Goal: Information Seeking & Learning: Learn about a topic

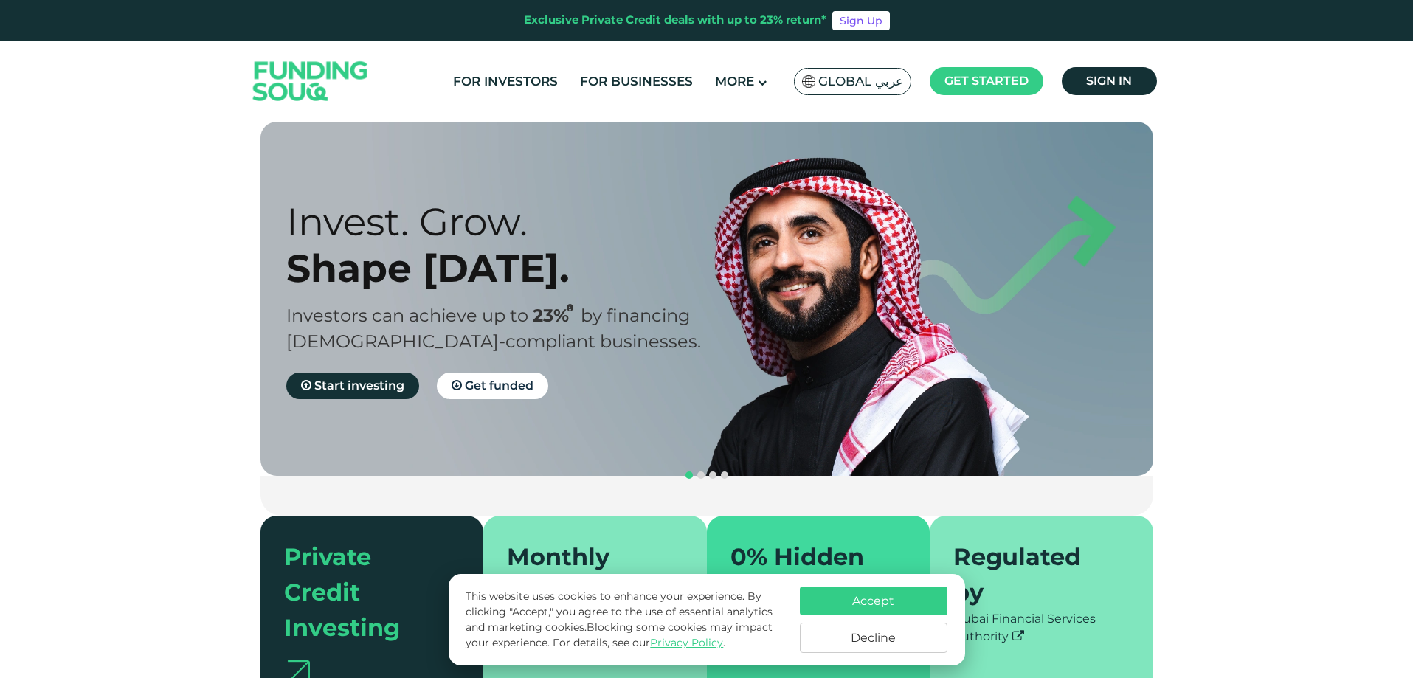
click at [871, 604] on button "Accept" at bounding box center [874, 600] width 148 height 29
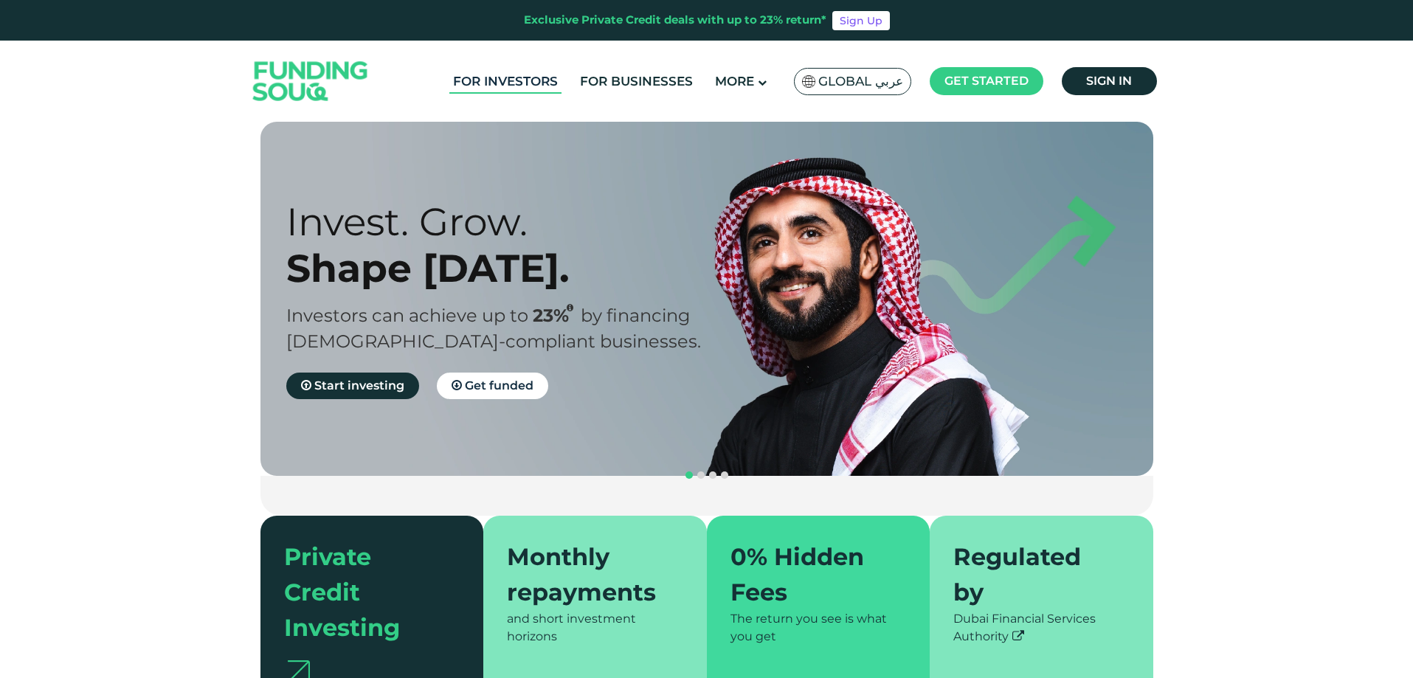
click at [560, 85] on link "For Investors" at bounding box center [505, 81] width 112 height 24
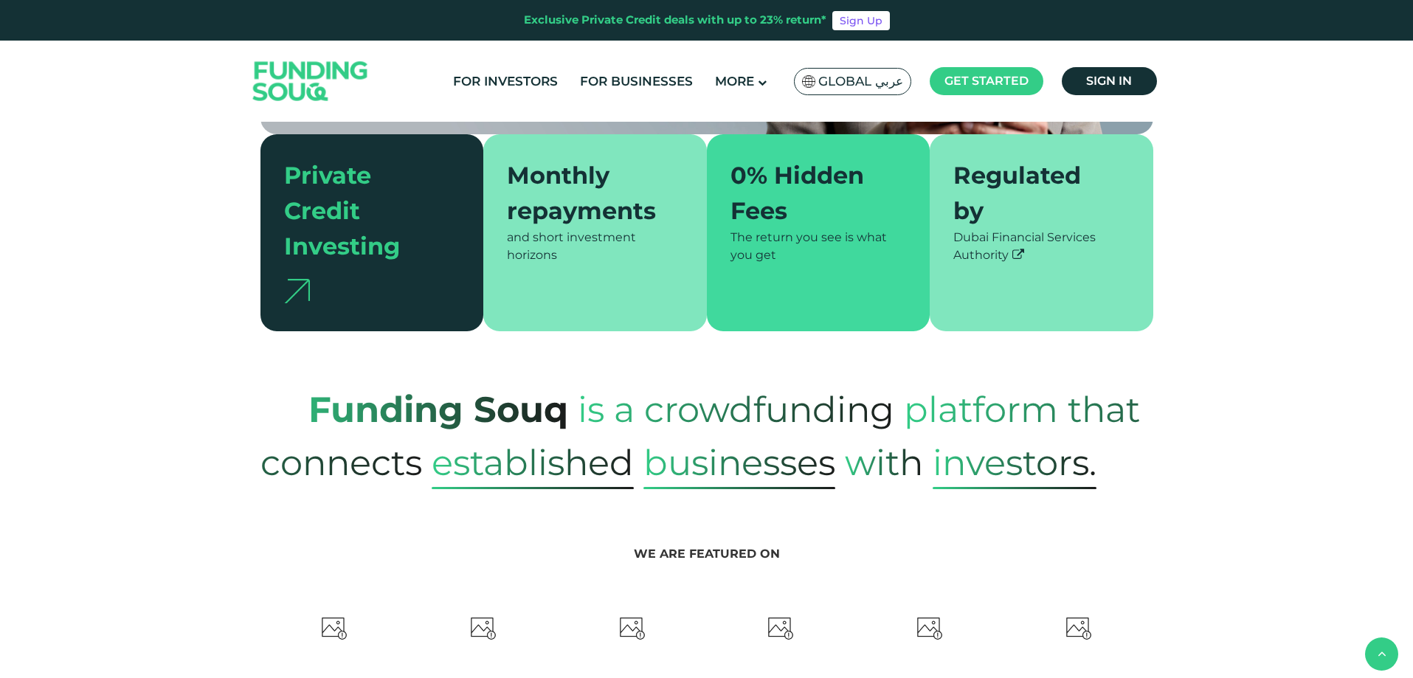
type tc-range-slider "4"
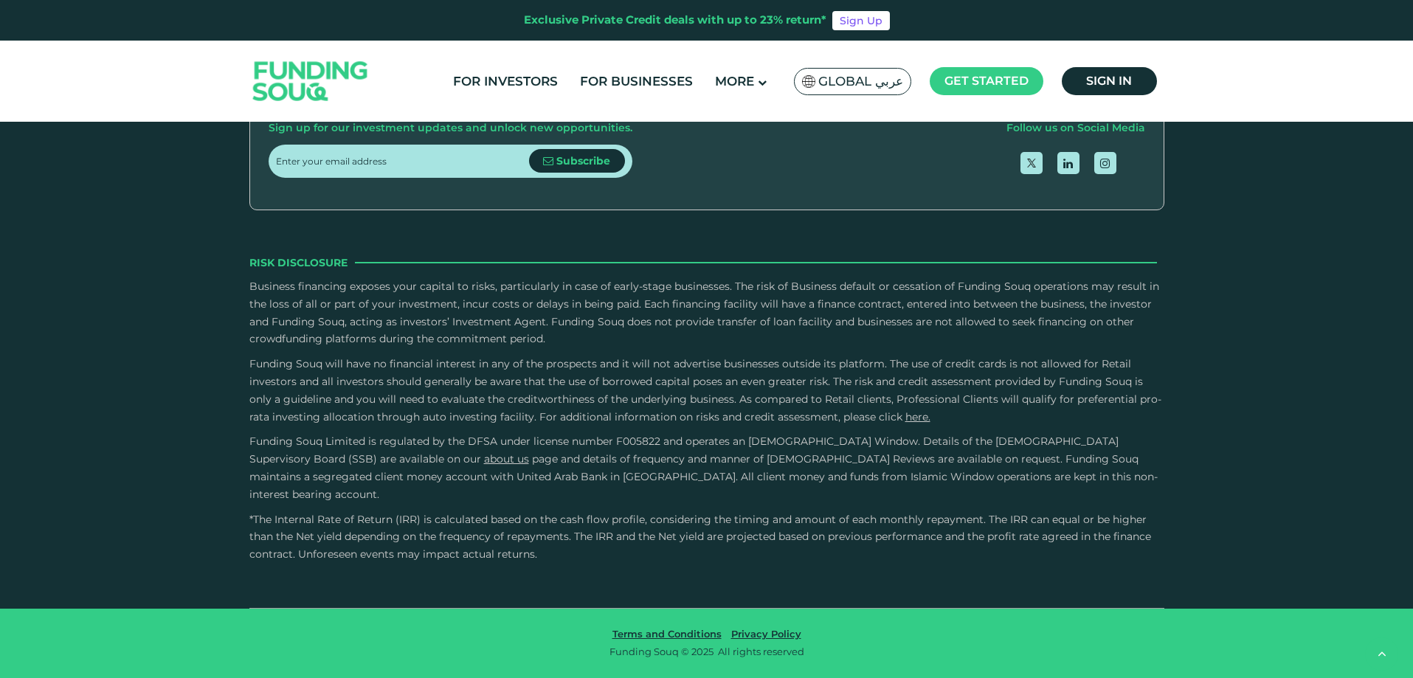
scroll to position [2796, 0]
drag, startPoint x: 312, startPoint y: 327, endPoint x: 419, endPoint y: 331, distance: 107.0
type tc-range-slider "30000"
drag, startPoint x: 419, startPoint y: 333, endPoint x: 267, endPoint y: 333, distance: 151.9
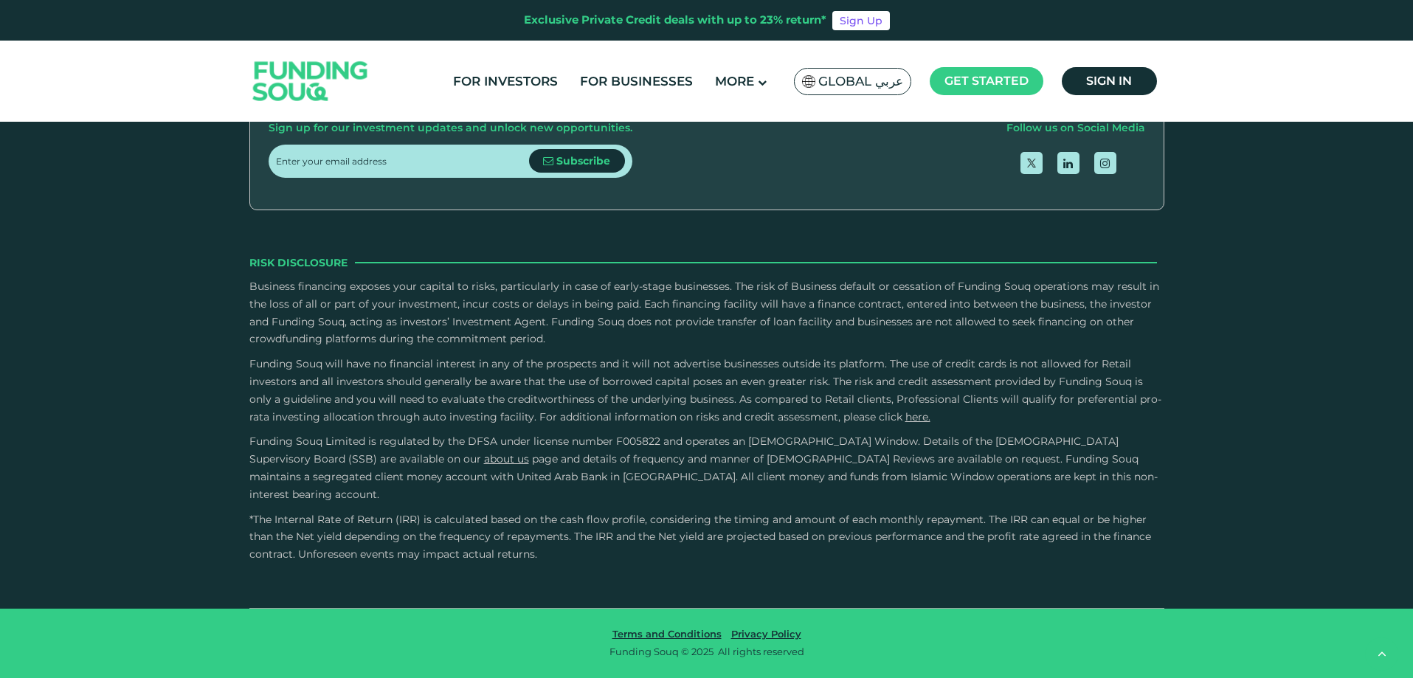
drag, startPoint x: 300, startPoint y: 330, endPoint x: 342, endPoint y: 330, distance: 41.3
type tc-range-slider "1000000"
drag, startPoint x: 342, startPoint y: 330, endPoint x: 532, endPoint y: 325, distance: 190.4
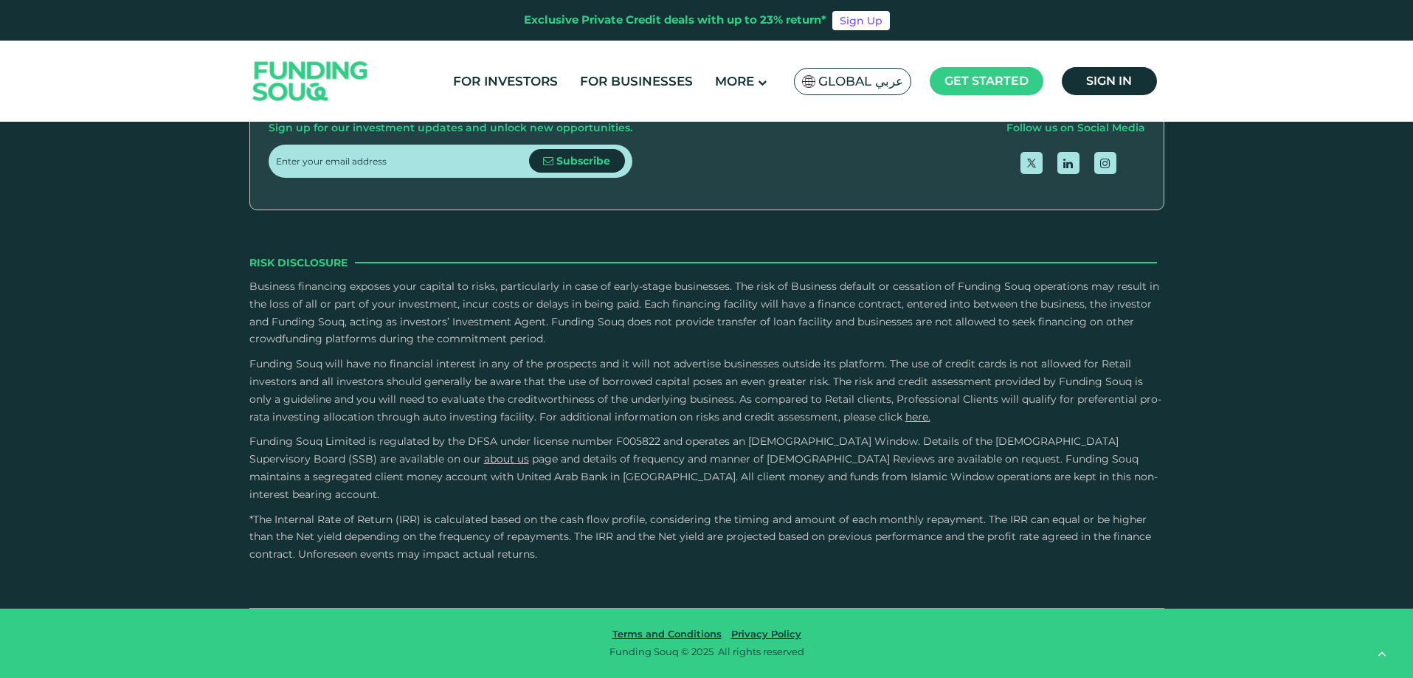
type tc-range-slider "5"
drag, startPoint x: 748, startPoint y: 333, endPoint x: 815, endPoint y: 332, distance: 67.1
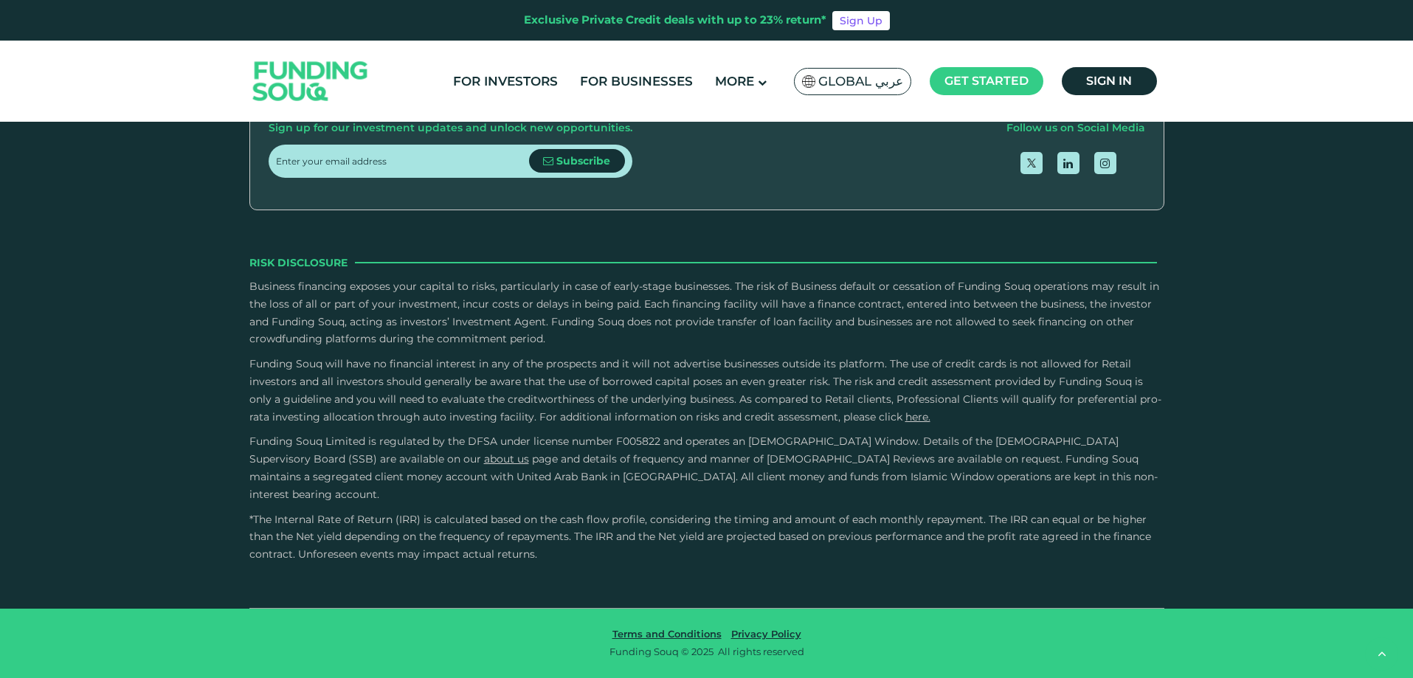
radio input "true"
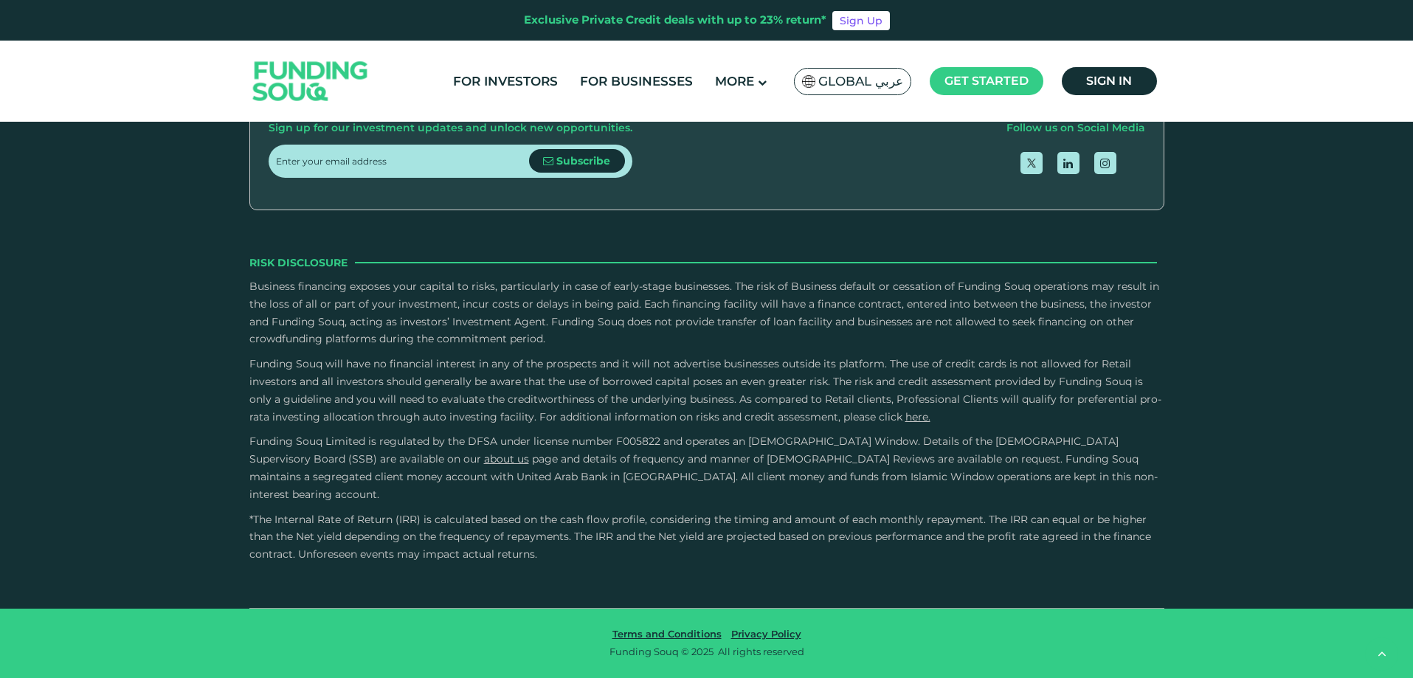
scroll to position [3091, 0]
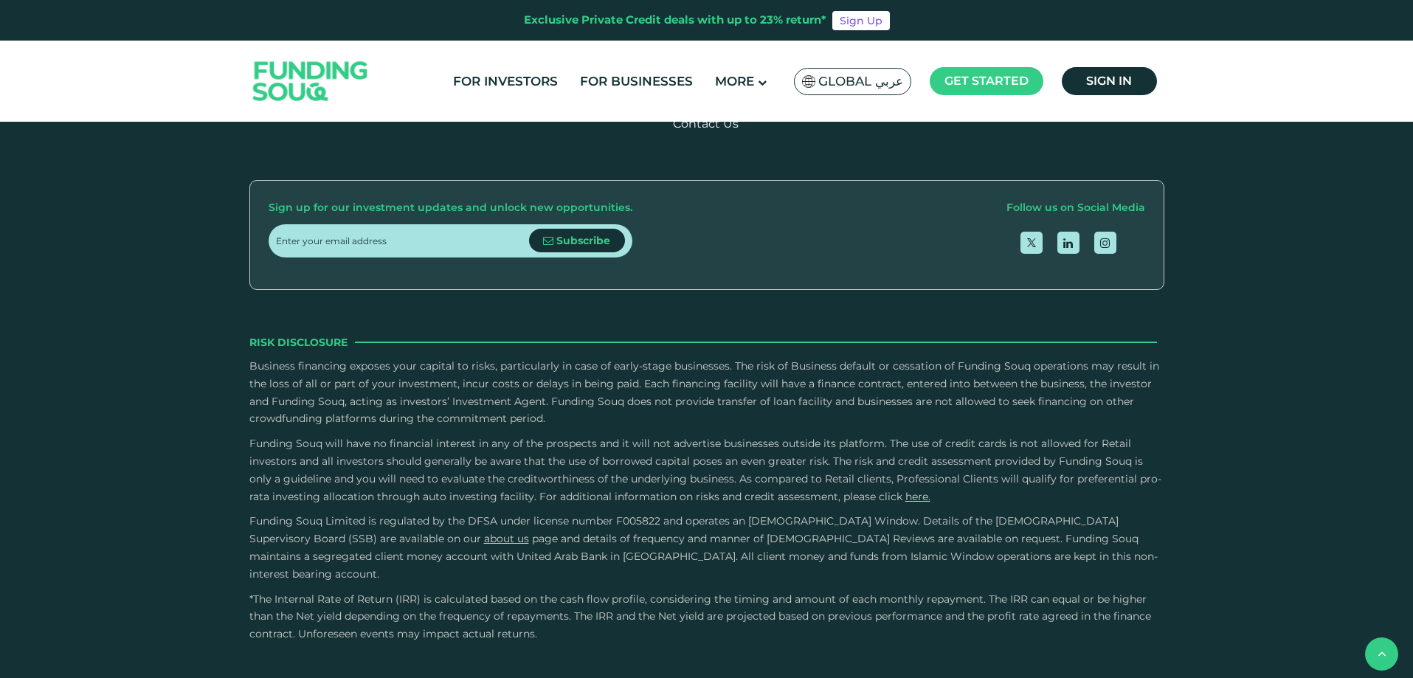
scroll to position [2556, 0]
